Goal: Task Accomplishment & Management: Manage account settings

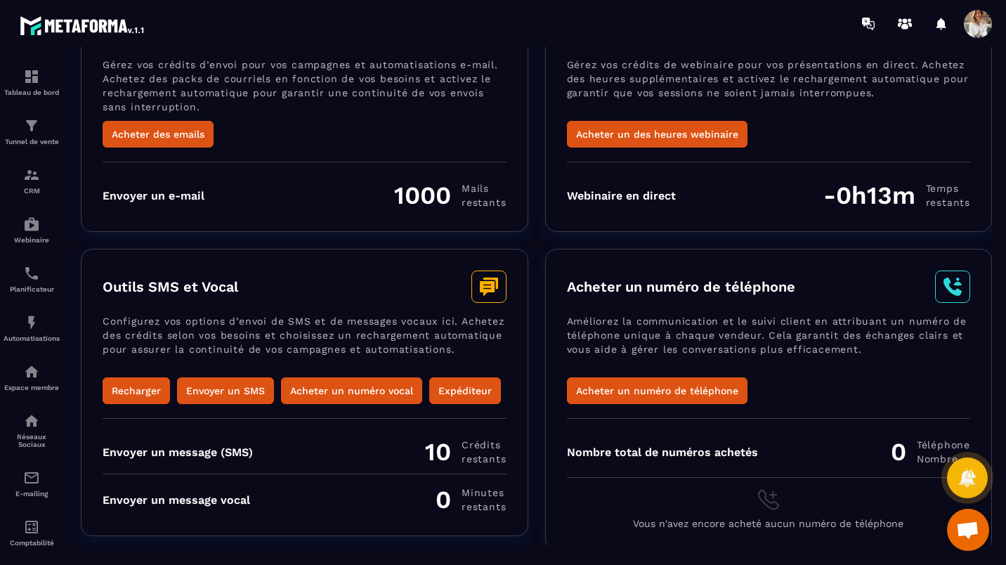
scroll to position [126, 0]
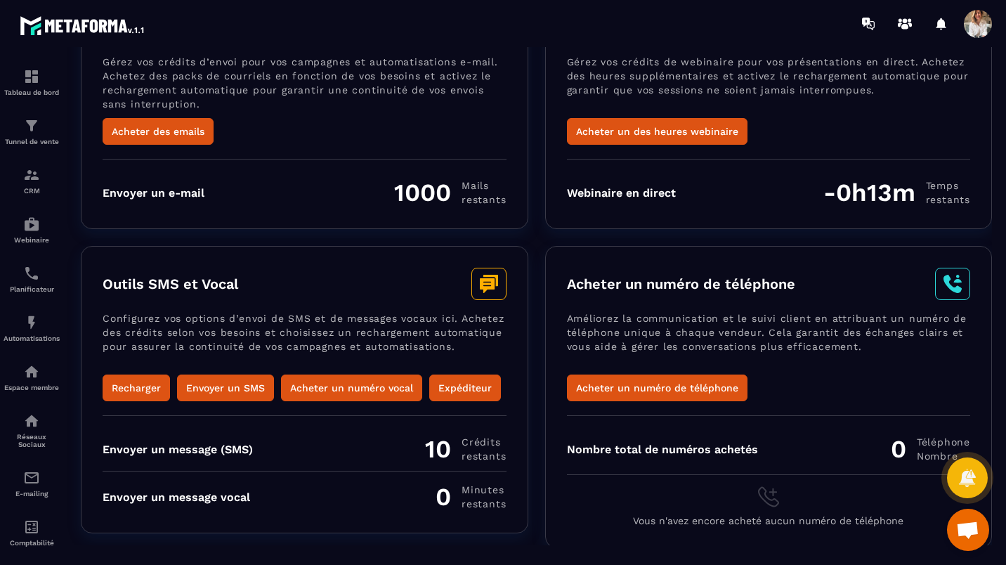
click at [1006, 119] on html "Tableau de bord Tunnel de vente CRM Webinaire Planificateur Automatisations Esp…" at bounding box center [503, 282] width 1006 height 565
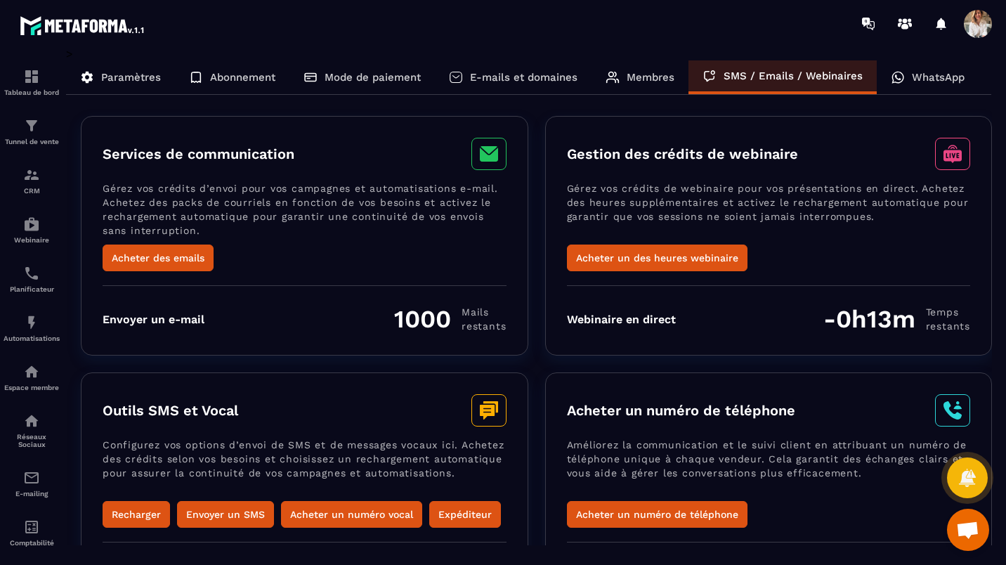
click at [924, 77] on p "WhatsApp" at bounding box center [938, 77] width 53 height 13
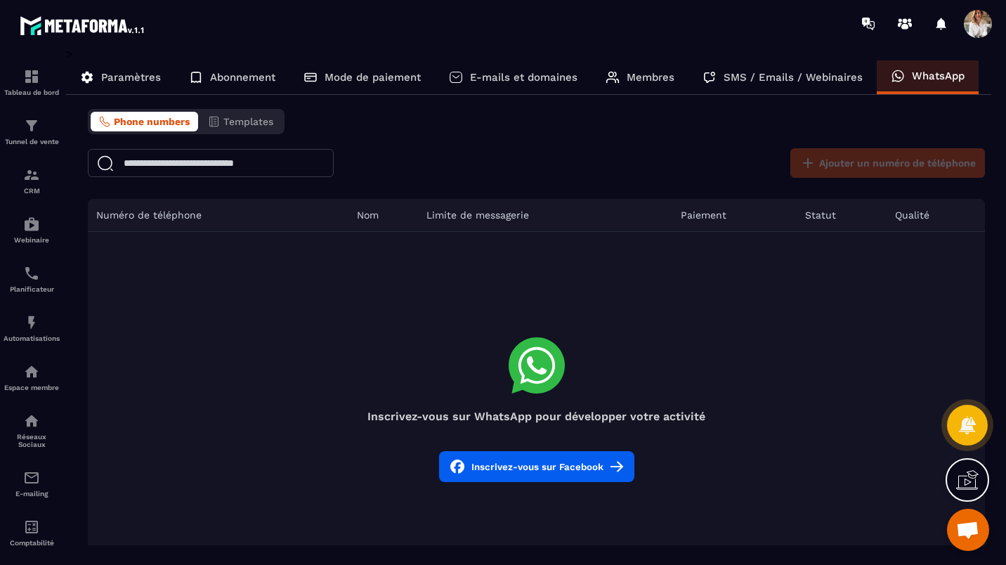
click at [548, 461] on button "Inscrivez-vous sur Facebook" at bounding box center [536, 466] width 195 height 31
click at [758, 86] on div "SMS / Emails / Webinaires" at bounding box center [783, 77] width 188 height 34
